Goal: Transaction & Acquisition: Purchase product/service

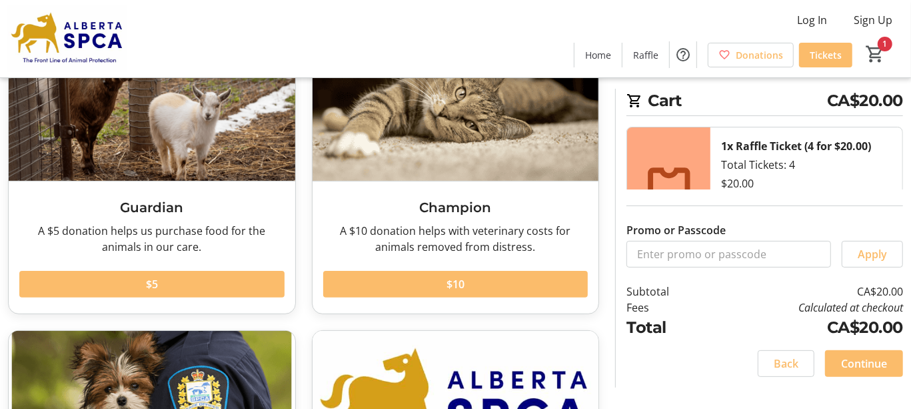
scroll to position [133, 0]
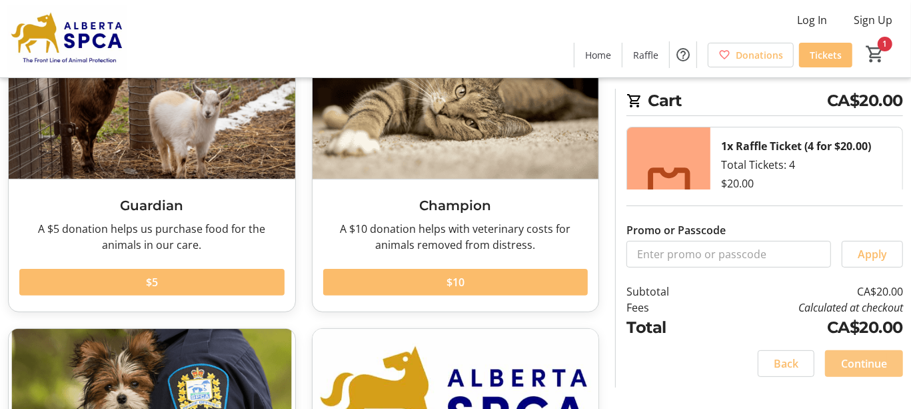
click at [854, 363] on span "Continue" at bounding box center [864, 363] width 46 height 16
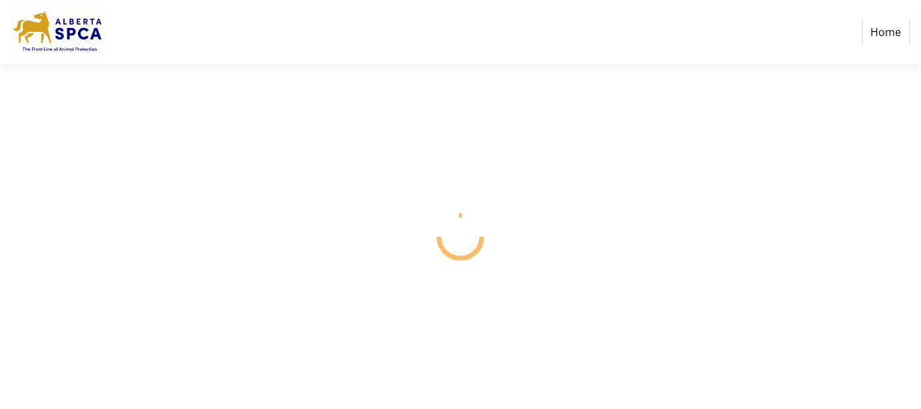
select select "CA"
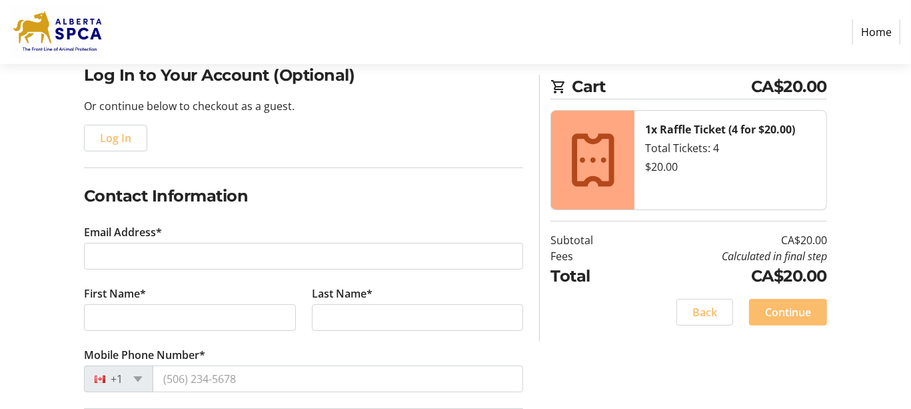
scroll to position [133, 0]
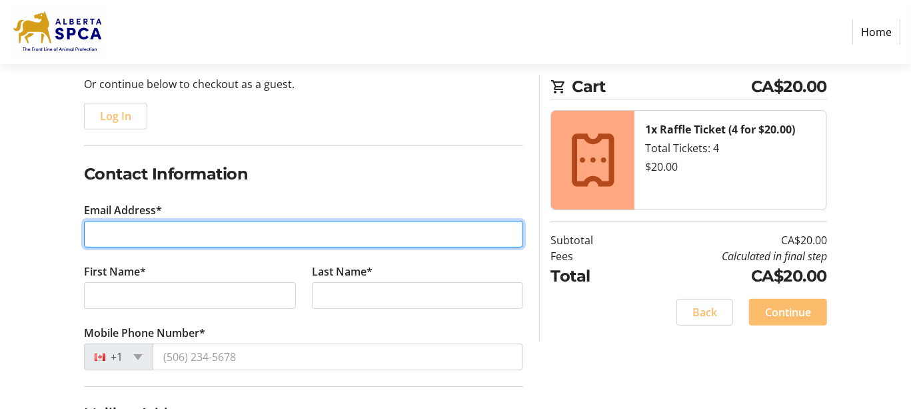
click at [149, 235] on input "Email Address*" at bounding box center [304, 234] width 440 height 27
type input "[EMAIL_ADDRESS][PERSON_NAME][DOMAIN_NAME]"
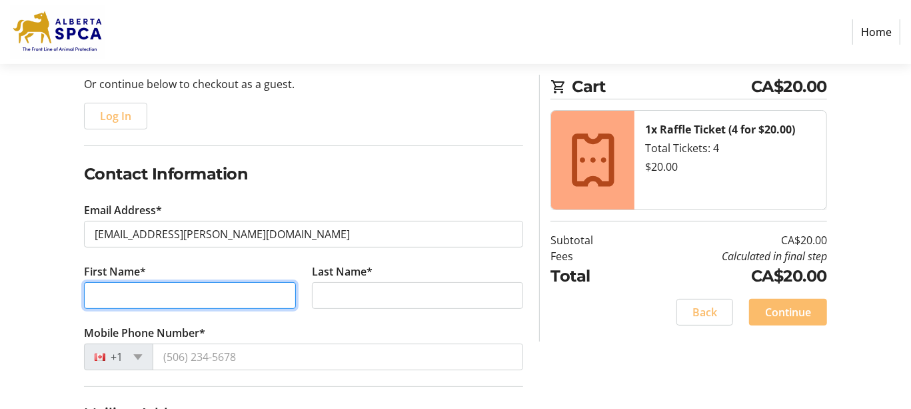
type input "[PERSON_NAME]"
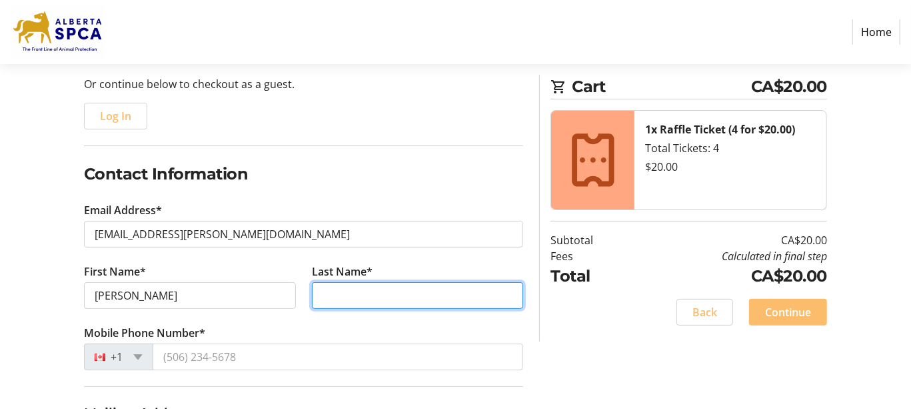
type input "[PERSON_NAME]"
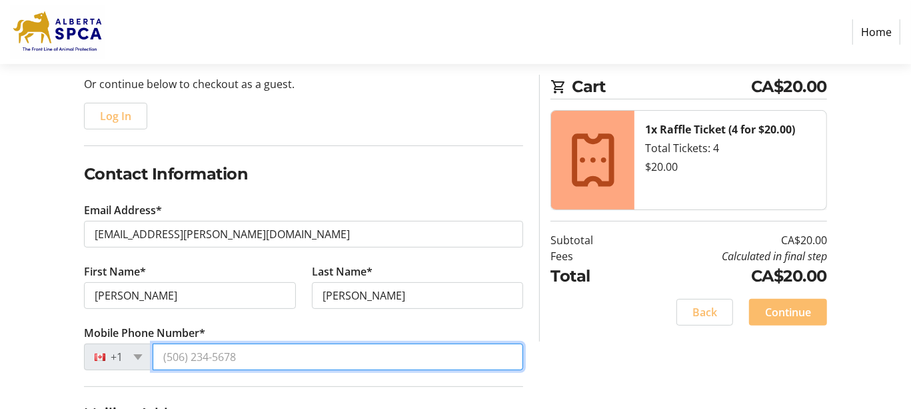
type input "[PHONE_NUMBER]"
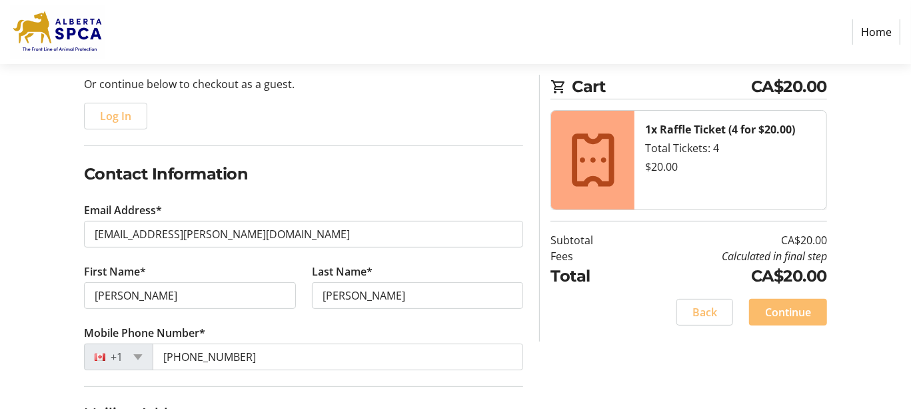
type input "[STREET_ADDRESS]"
type input "[GEOGRAPHIC_DATA]"
select select "AB"
type input "T2E 0E4"
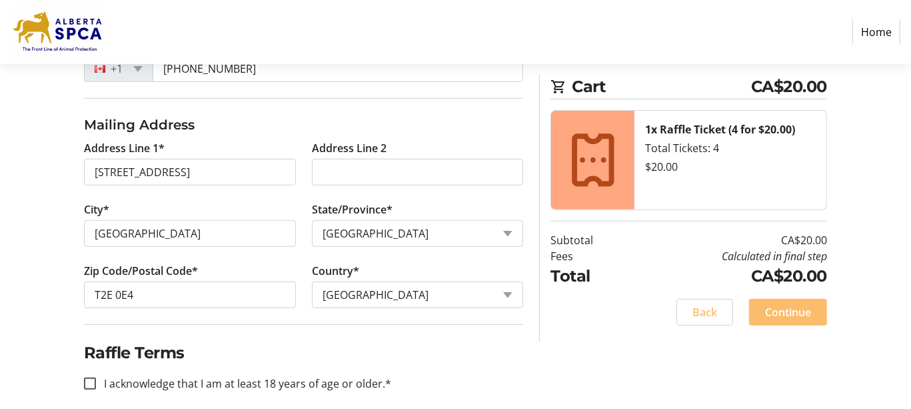
scroll to position [433, 0]
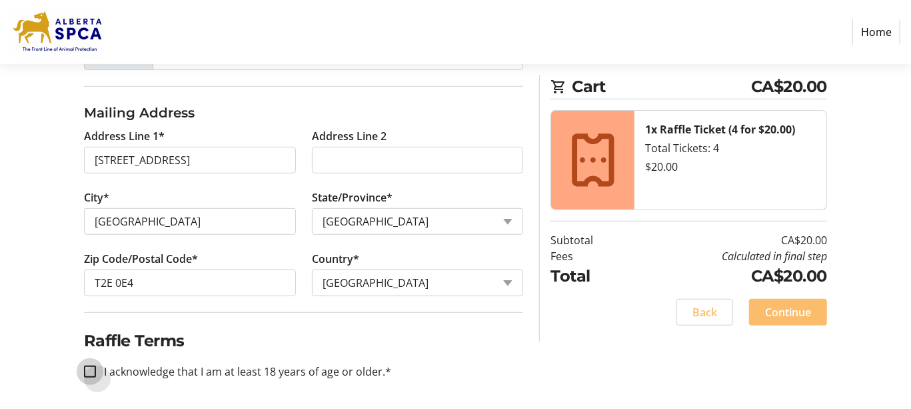
click at [87, 366] on input "I acknowledge that I am at least 18 years of age or older.*" at bounding box center [90, 371] width 12 height 12
checkbox input "true"
click at [793, 311] on span "Continue" at bounding box center [788, 312] width 46 height 16
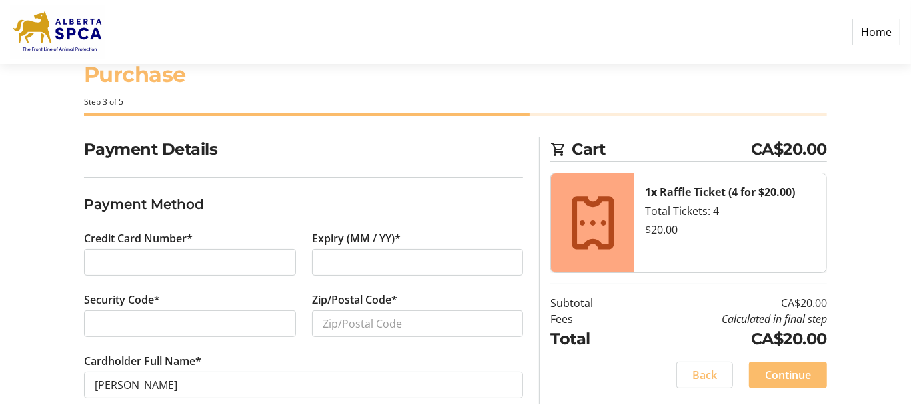
scroll to position [57, 0]
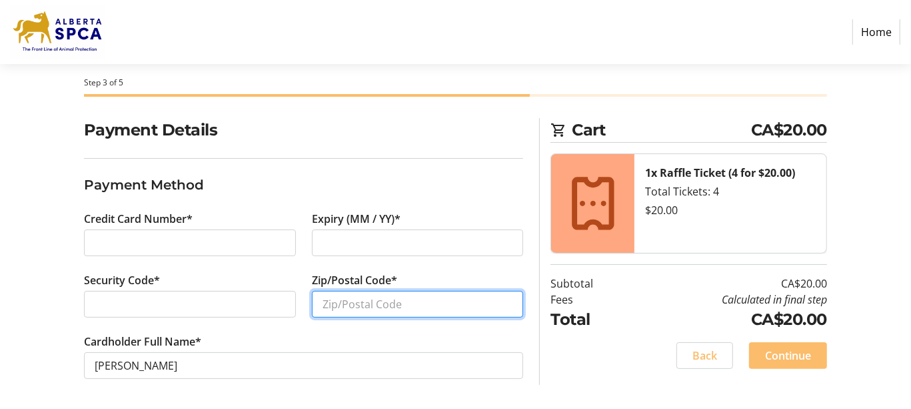
click at [343, 291] on input "Zip/Postal Code*" at bounding box center [418, 304] width 212 height 27
drag, startPoint x: 373, startPoint y: 299, endPoint x: 321, endPoint y: 296, distance: 52.1
click at [321, 296] on input "Zip/Postal Code*" at bounding box center [418, 304] width 212 height 27
type input "T2E 0E4"
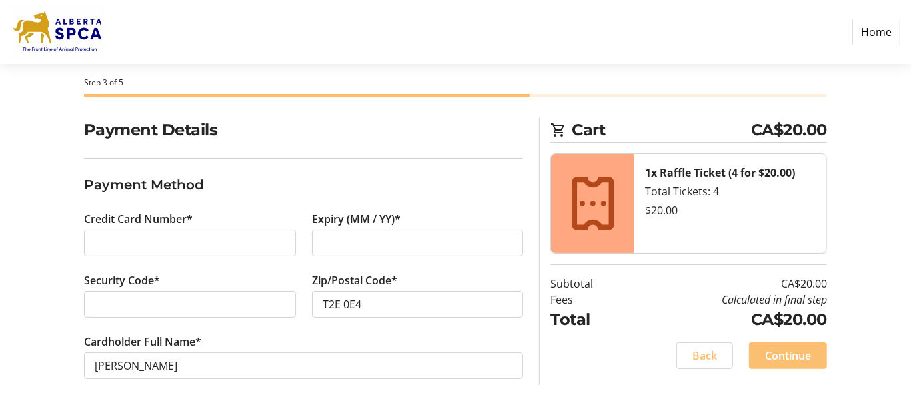
click at [793, 348] on span "Continue" at bounding box center [788, 355] width 46 height 16
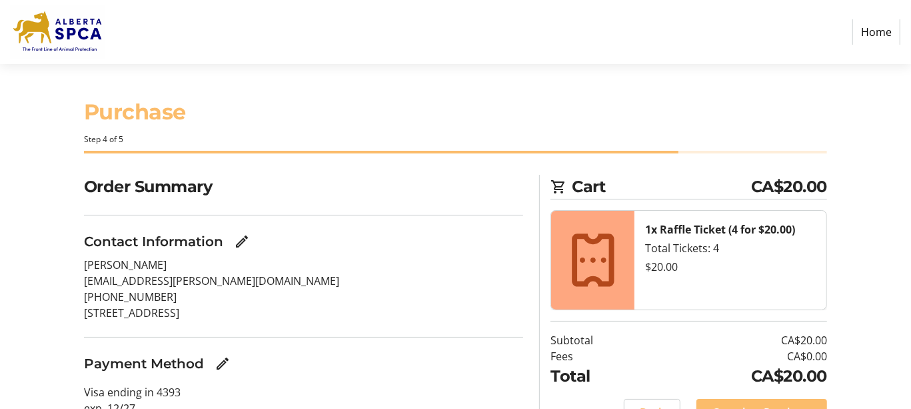
scroll to position [66, 0]
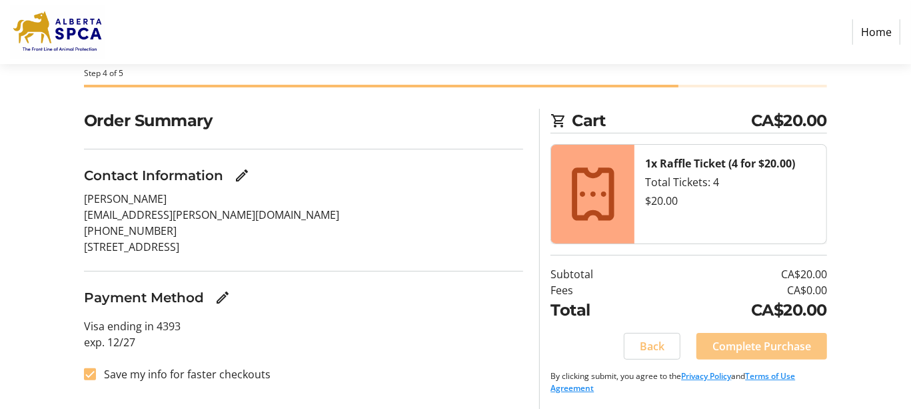
click at [766, 343] on span "Complete Purchase" at bounding box center [761, 346] width 99 height 16
